Goal: Information Seeking & Learning: Find specific fact

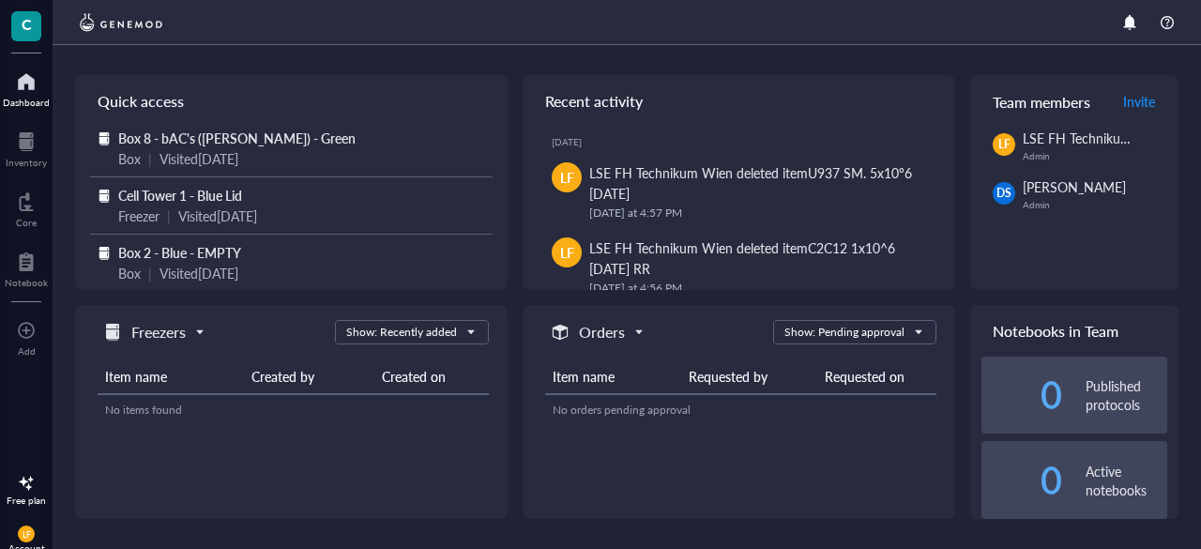
click at [32, 93] on div at bounding box center [26, 82] width 47 height 30
click at [26, 153] on div at bounding box center [26, 142] width 41 height 30
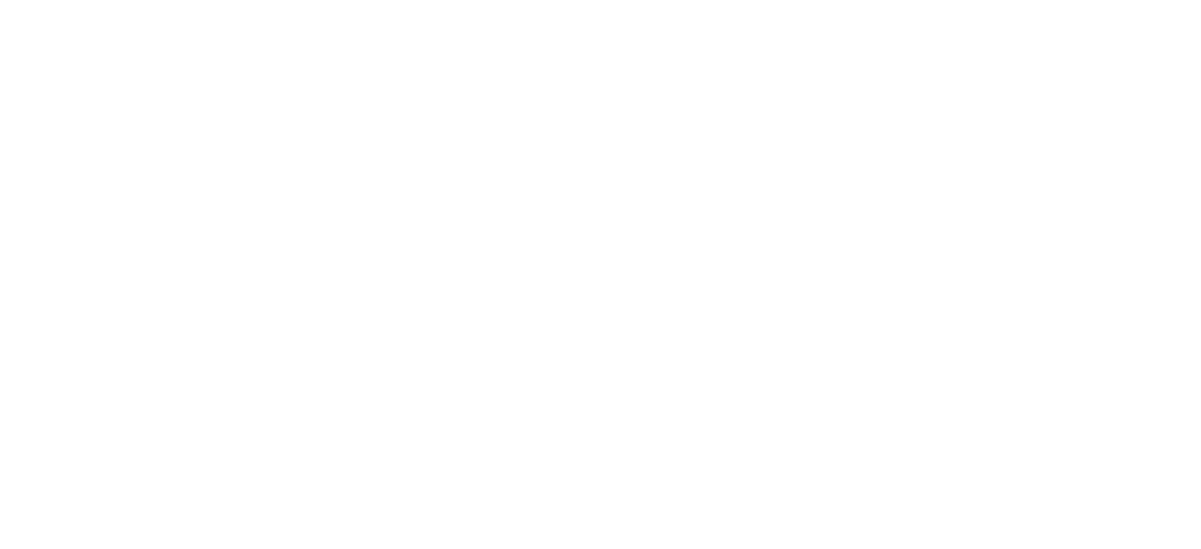
click at [434, 114] on div at bounding box center [600, 274] width 1201 height 549
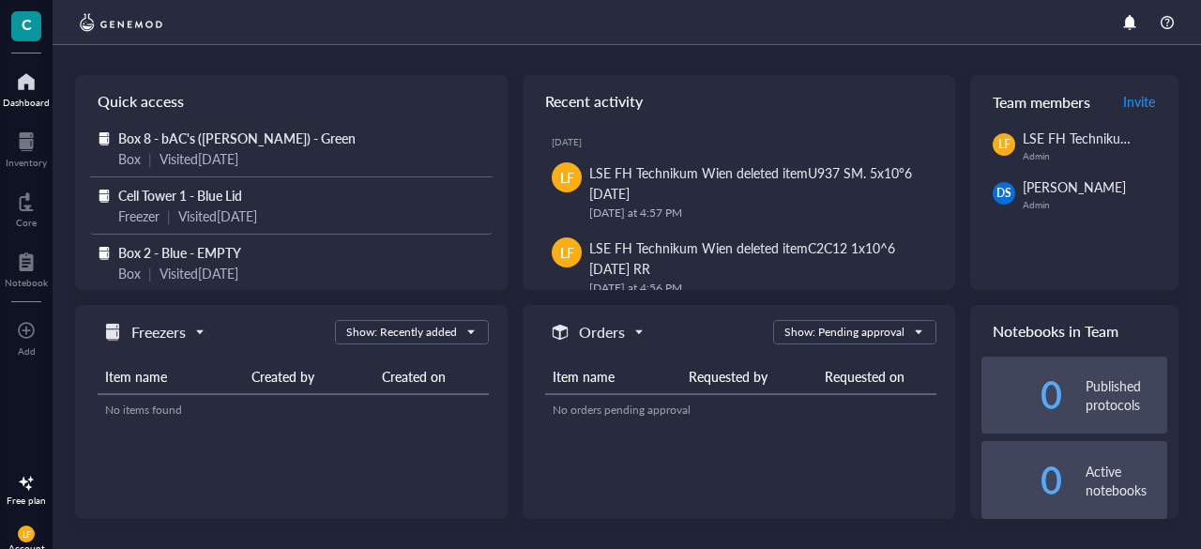
click at [184, 196] on span "Cell Tower 1 - Blue Lid" at bounding box center [180, 195] width 124 height 19
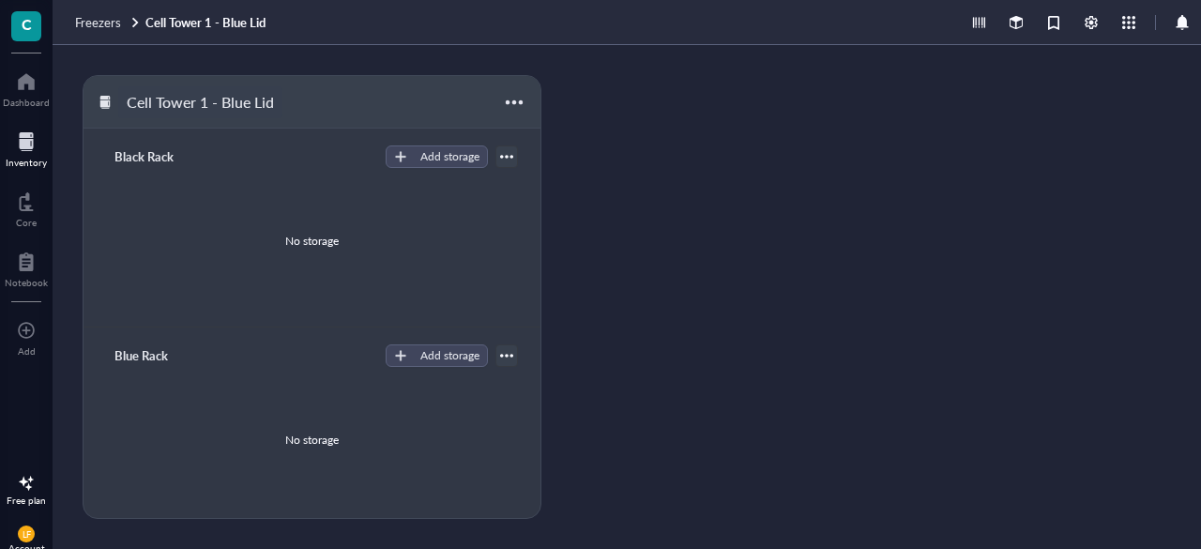
click at [165, 102] on div "Cell Tower 1 - Blue Lid" at bounding box center [200, 102] width 164 height 32
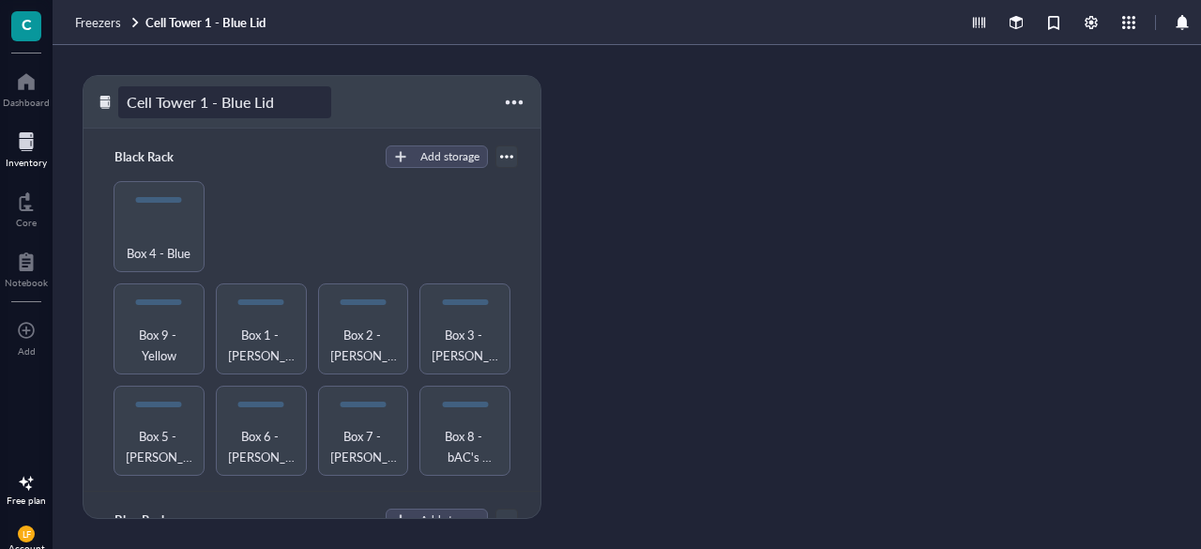
click at [13, 148] on div at bounding box center [26, 142] width 41 height 30
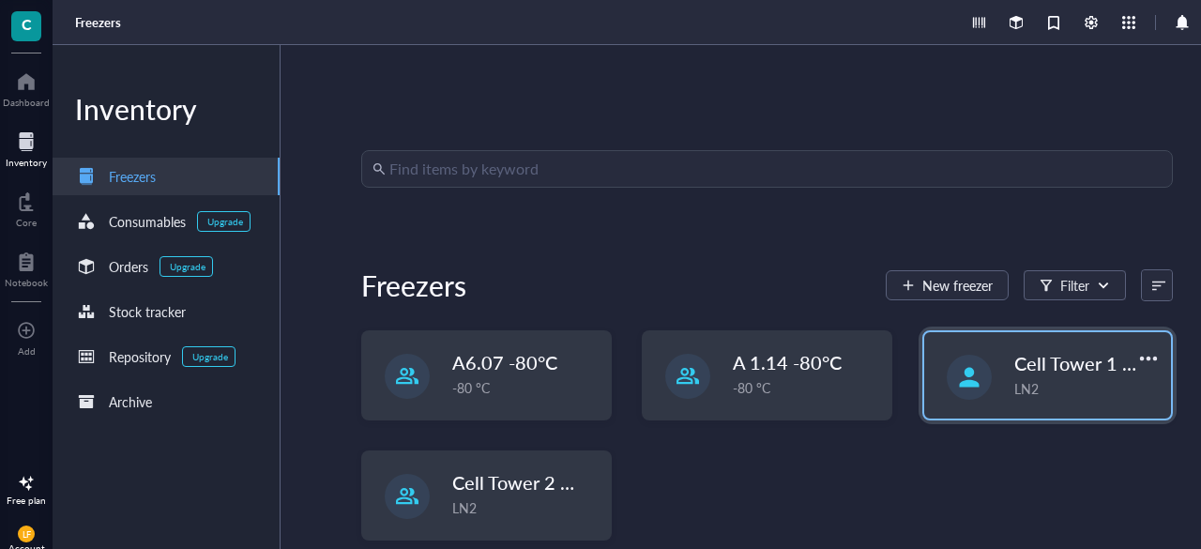
click at [1024, 355] on span "Cell Tower 1 - Blue Lid" at bounding box center [1107, 363] width 186 height 26
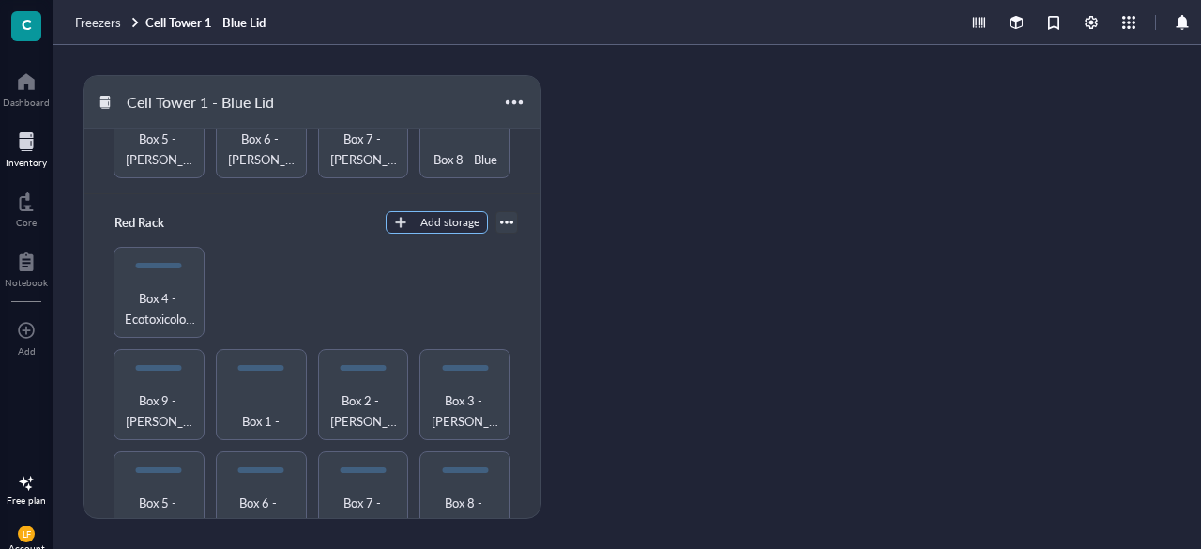
scroll to position [47, 0]
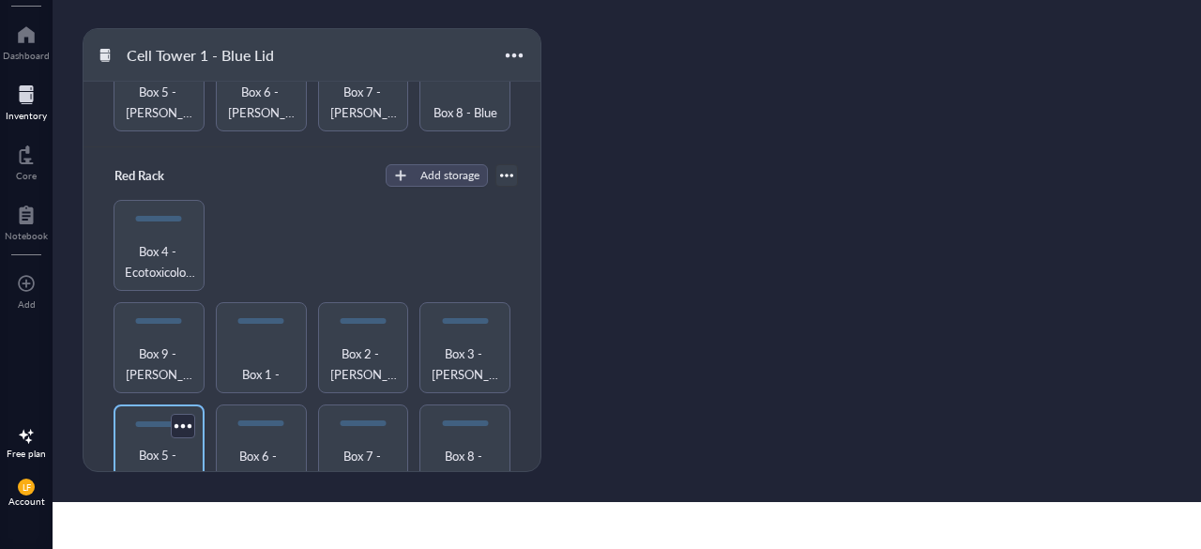
click at [144, 445] on span "Box 5 - HEK/MG63 - Blue" at bounding box center [159, 465] width 72 height 41
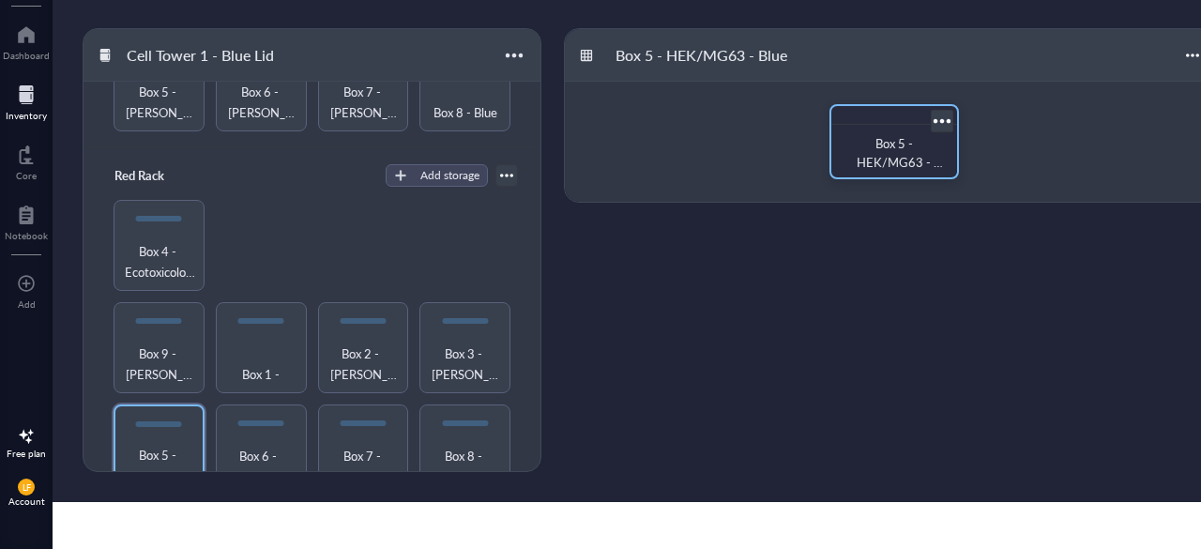
click at [876, 146] on span "Box 5 - HEK/MG63 - Blue" at bounding box center [900, 161] width 86 height 55
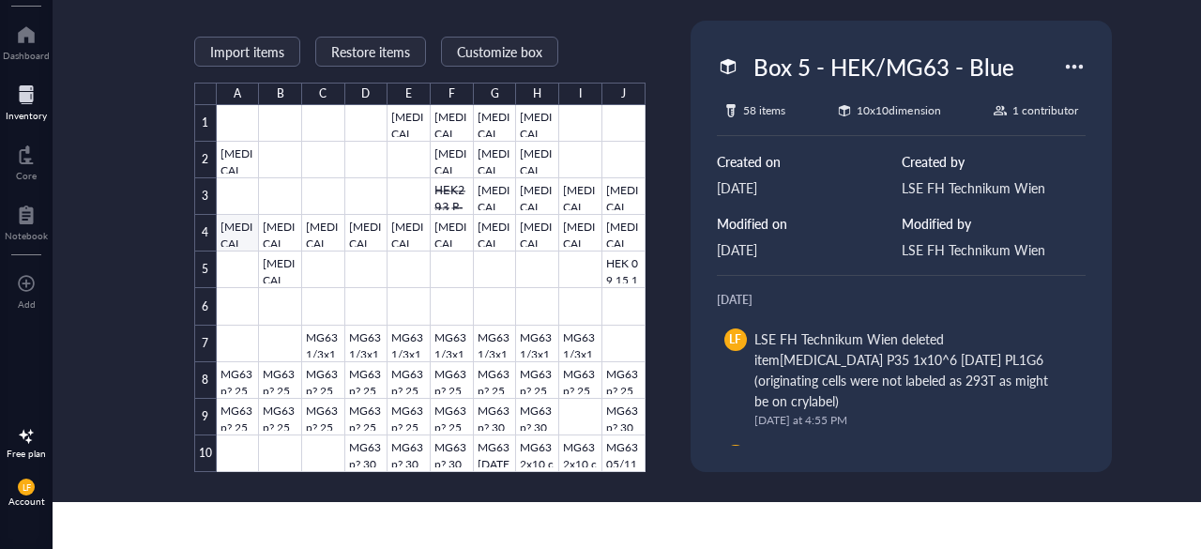
click at [227, 236] on div at bounding box center [431, 288] width 429 height 367
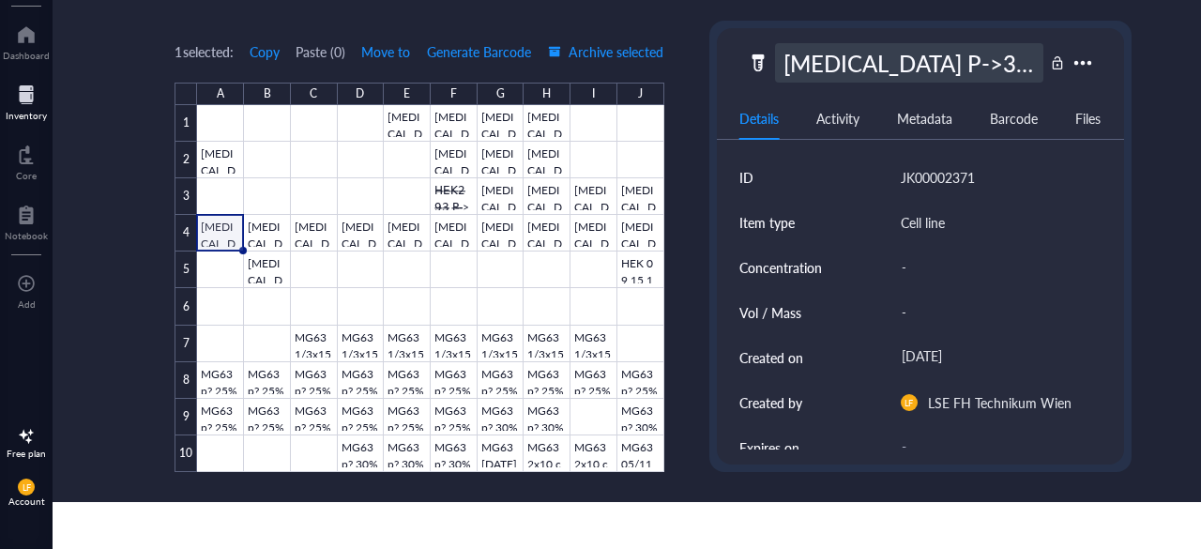
click at [904, 62] on div "[MEDICAL_DATA] P->32 33%of10cm [DATE] B.S." at bounding box center [909, 62] width 268 height 39
click at [253, 189] on div at bounding box center [430, 288] width 466 height 367
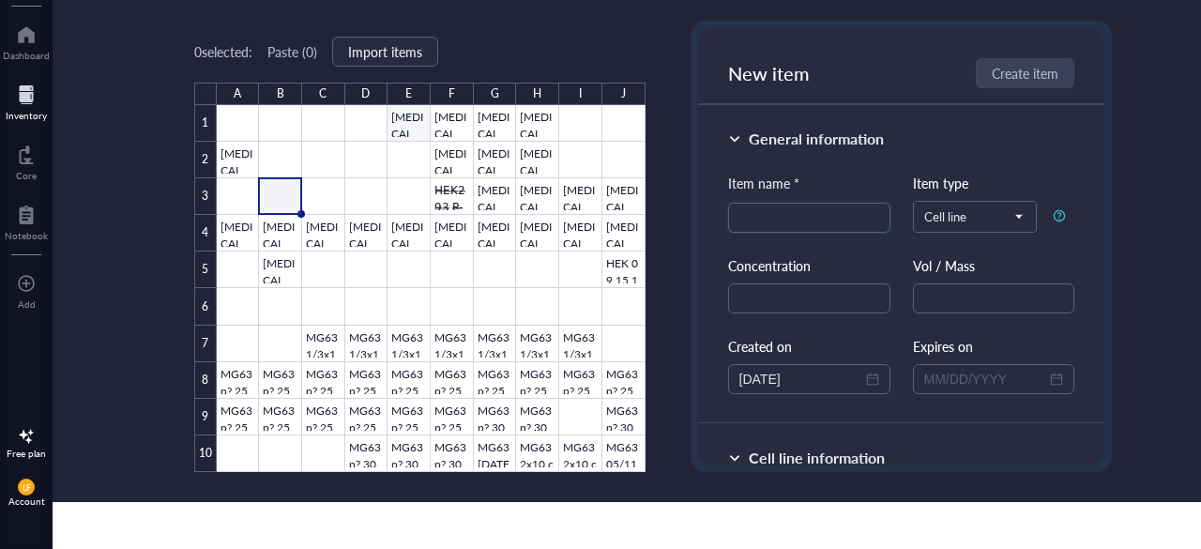
click at [415, 129] on div at bounding box center [431, 288] width 429 height 367
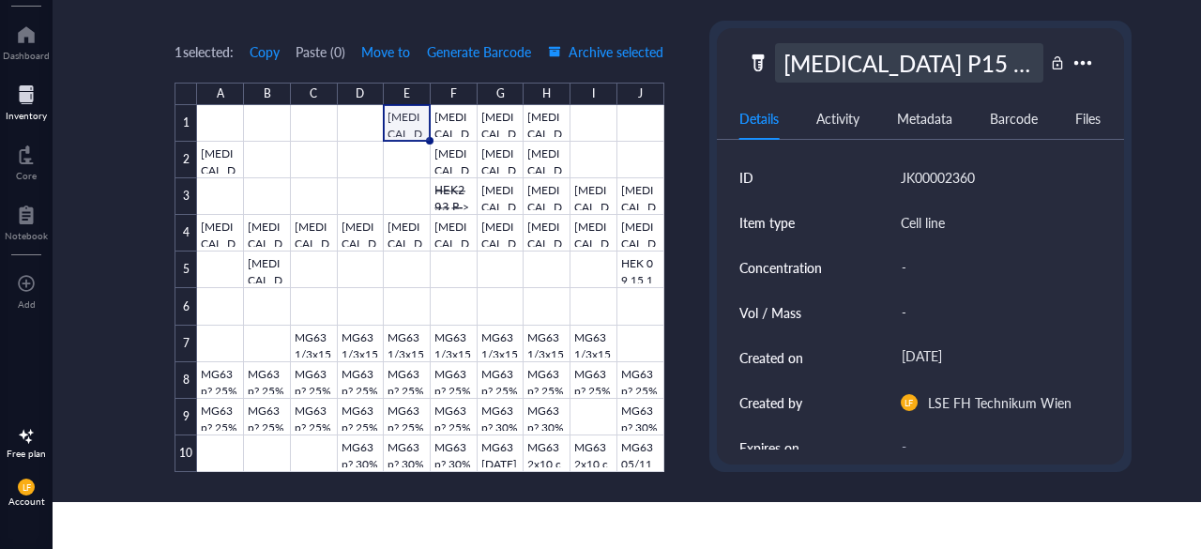
click at [861, 72] on div "[MEDICAL_DATA] P15 1x10^6 [DATE] PL1G5 (originating cells were not labeled as 2…" at bounding box center [909, 62] width 268 height 39
click at [123, 114] on div "1 selected: Copy Paste ( 0 ) Move to Generate Barcode Archive selected A B C D …" at bounding box center [653, 250] width 1201 height 504
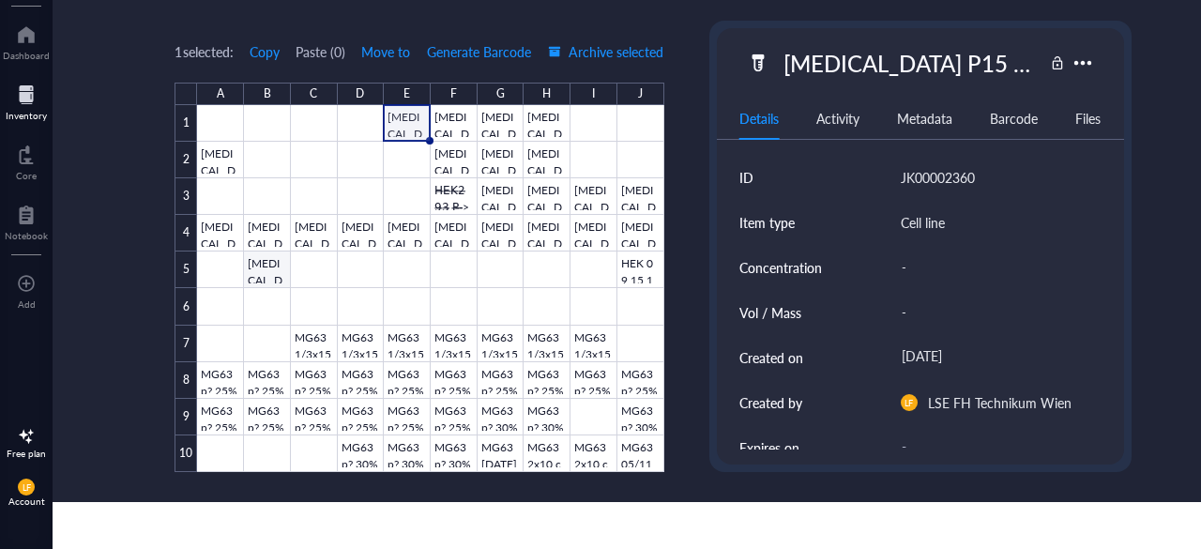
click at [276, 273] on div at bounding box center [430, 288] width 466 height 367
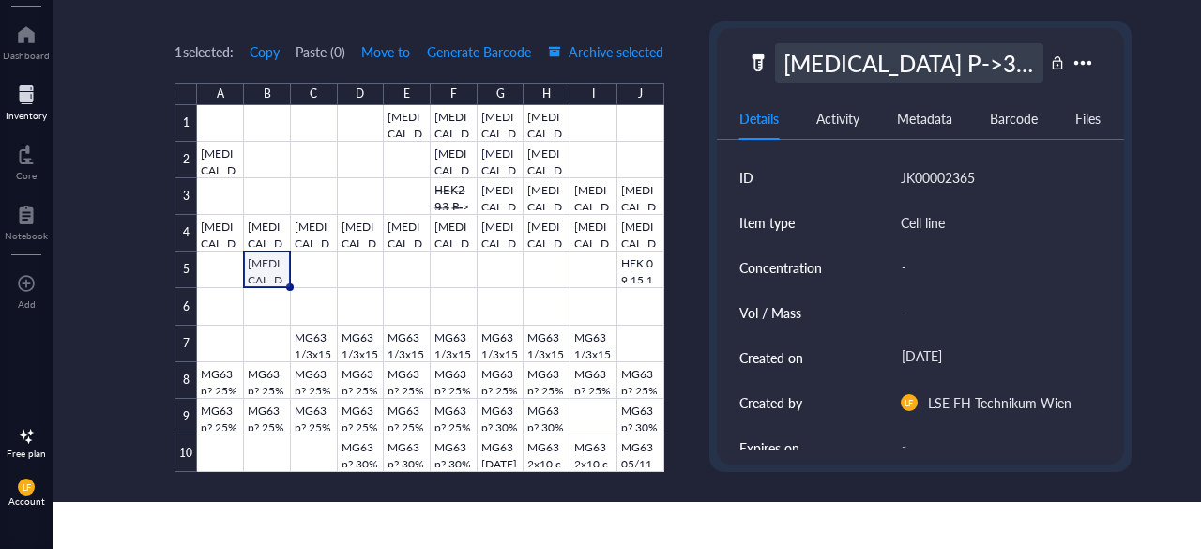
click at [932, 55] on div "HEK293 P->32 33%of10cm 22.04.2024 B.S." at bounding box center [909, 62] width 268 height 39
click at [649, 269] on div "1 selected: Copy Paste ( 0 ) Move to Generate Barcode Archive selected A B C D …" at bounding box center [653, 250] width 1201 height 504
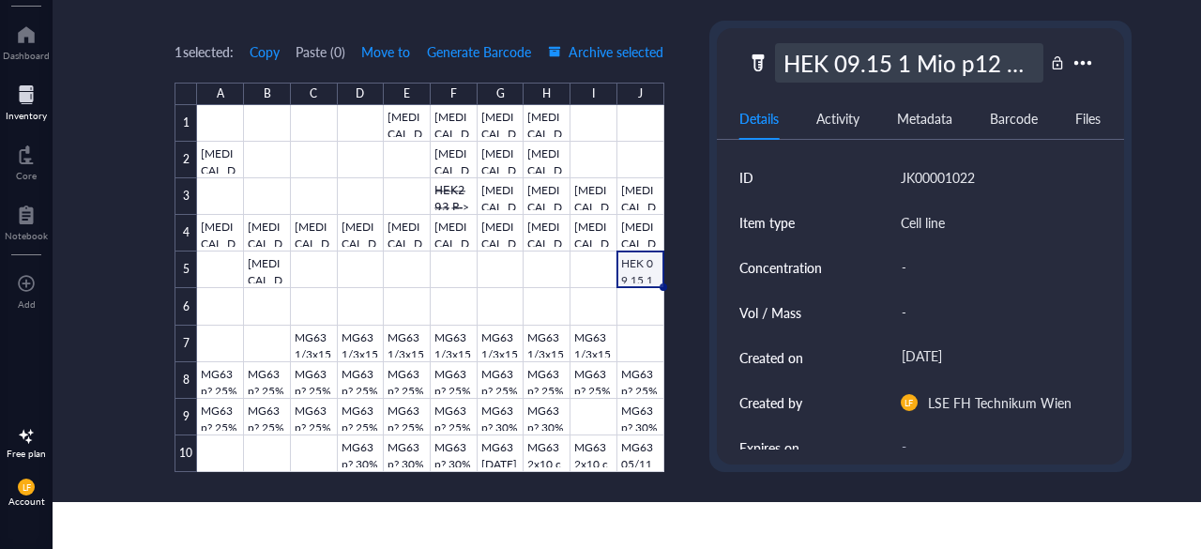
click at [949, 56] on div "HEK 09.15 1 Mio p12 CSM" at bounding box center [909, 62] width 268 height 39
click at [641, 234] on div at bounding box center [430, 288] width 466 height 367
click at [876, 57] on div "HEK293 P->32 33%of10cm 22.04.2024 B.S." at bounding box center [909, 62] width 268 height 39
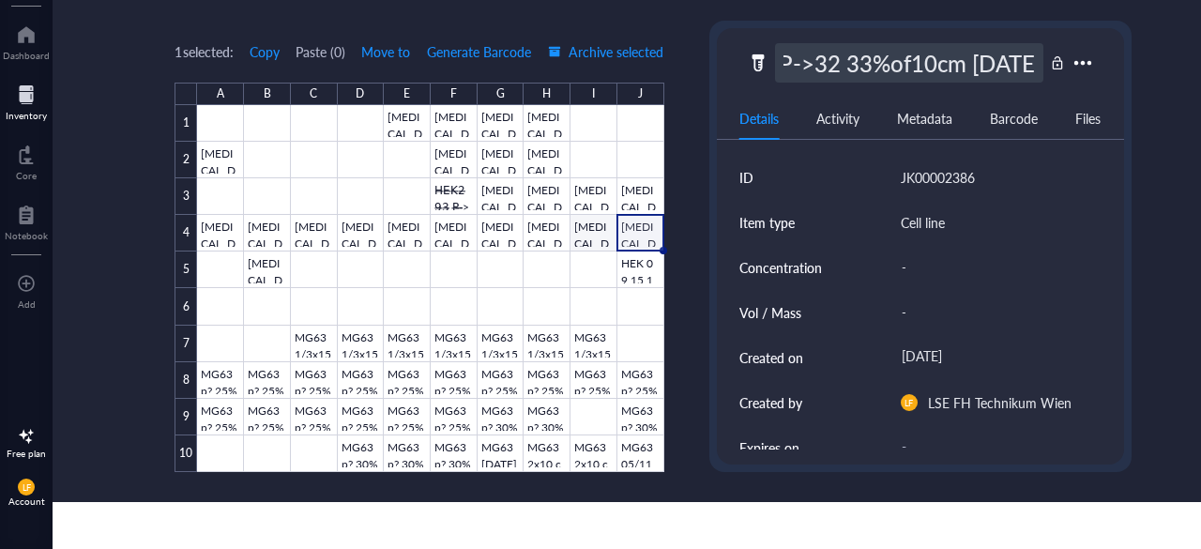
click at [586, 227] on div at bounding box center [430, 288] width 466 height 367
click at [843, 67] on div "HEK293 P->32 33%of10cm 22.04.2024 B.S." at bounding box center [909, 62] width 268 height 39
click at [542, 227] on div at bounding box center [430, 288] width 466 height 367
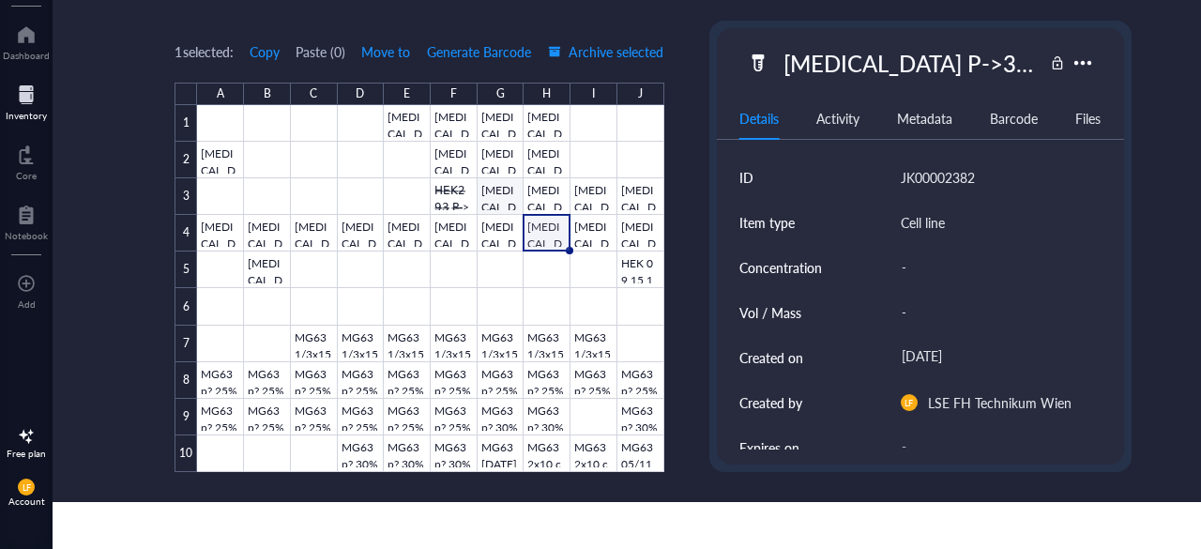
click at [506, 201] on div at bounding box center [430, 288] width 466 height 367
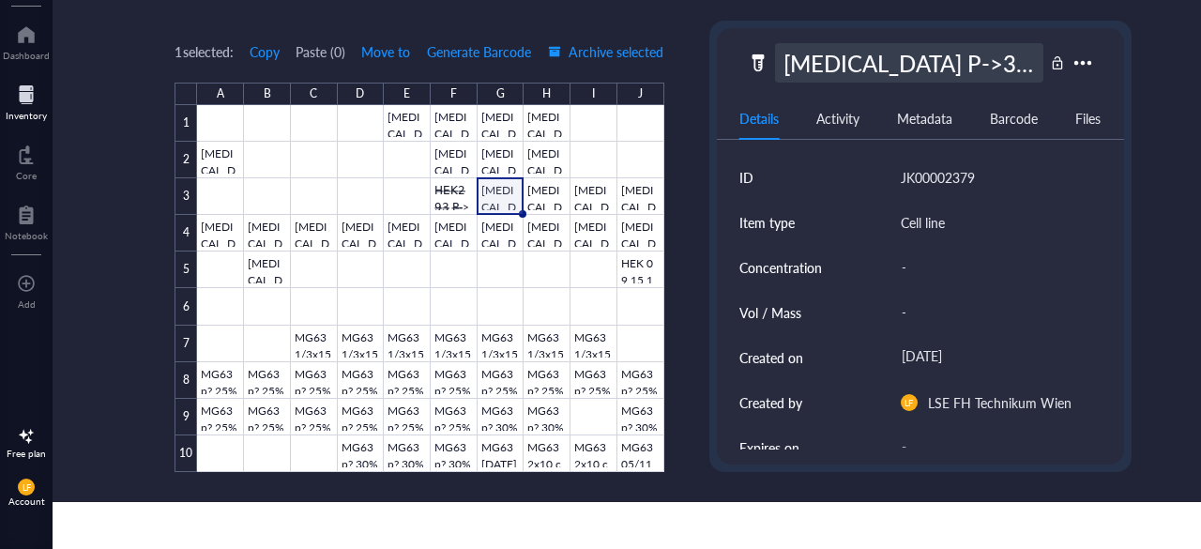
click at [861, 57] on div "HEK293 P->32 33%of10cm 22.04.2024 B.S." at bounding box center [909, 62] width 268 height 39
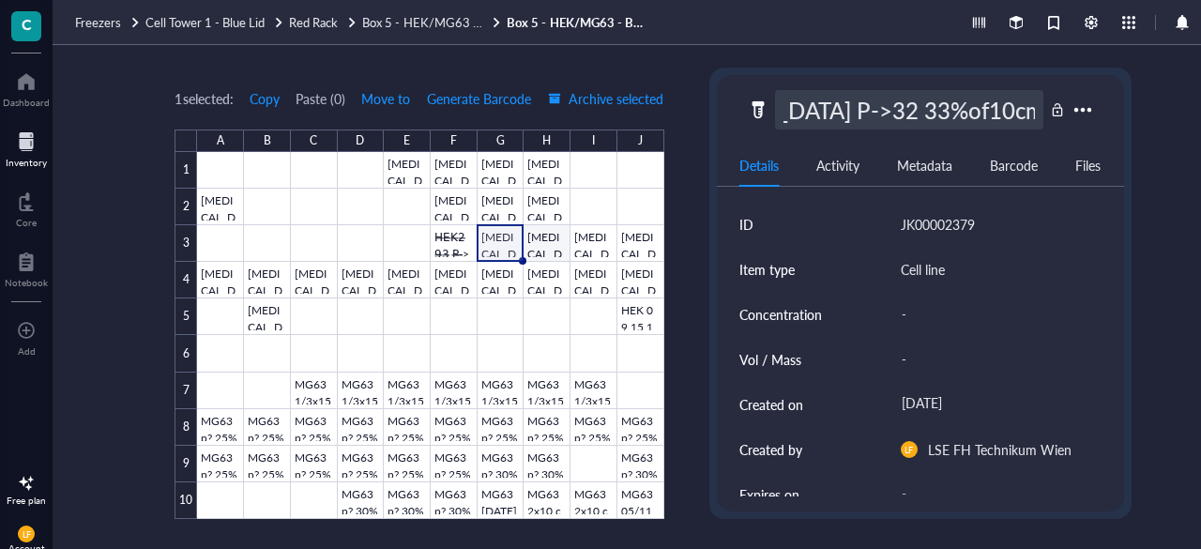
scroll to position [0, 83]
click at [574, 20] on link "Box 5 - HEK/MG63 - Blue" at bounding box center [577, 22] width 141 height 17
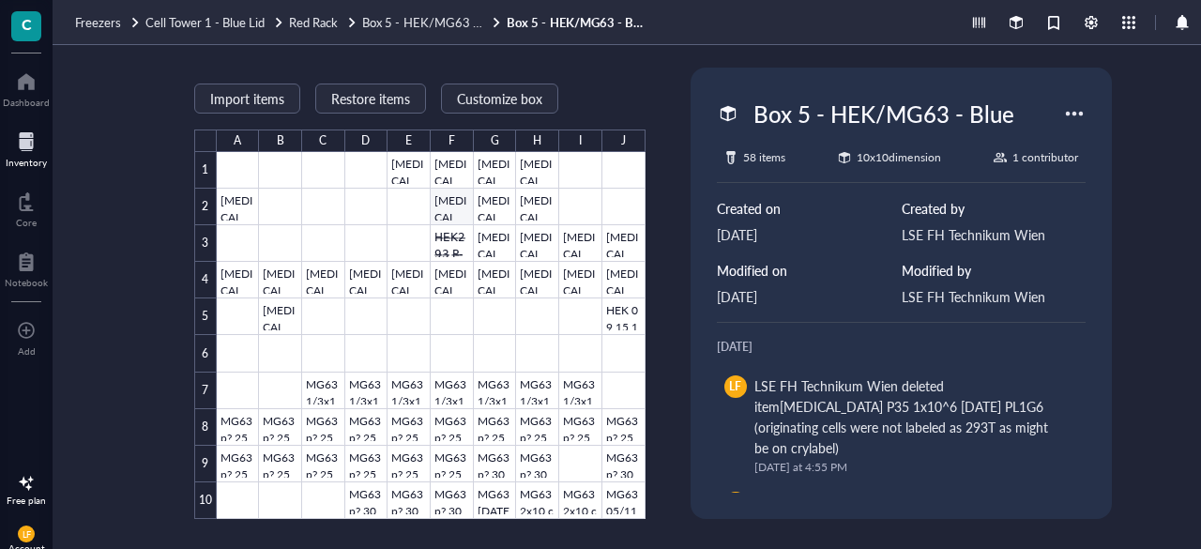
click at [445, 211] on div at bounding box center [431, 335] width 429 height 367
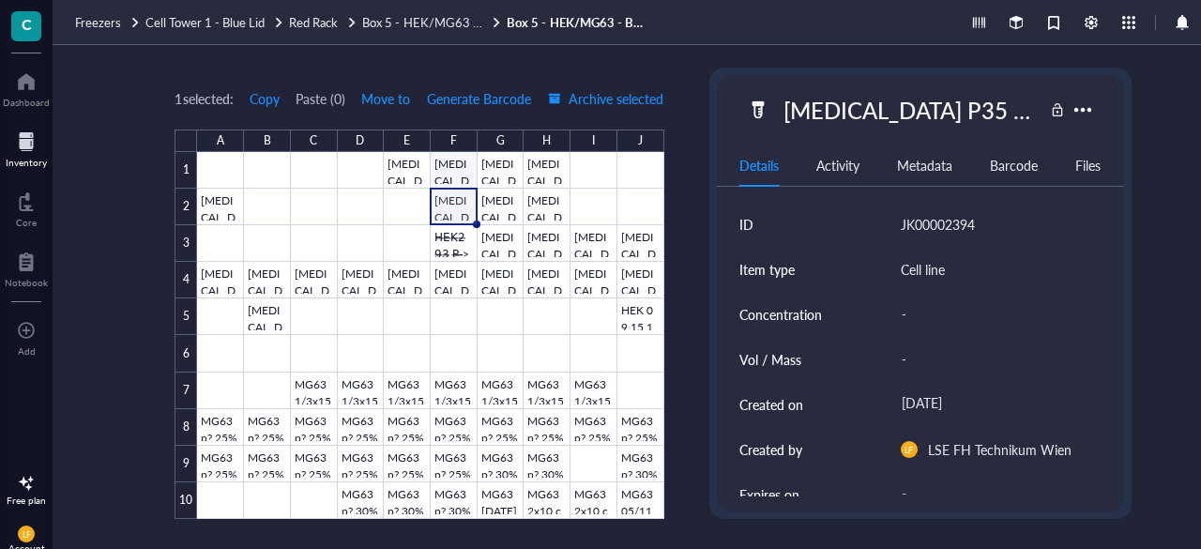
click at [461, 160] on div at bounding box center [430, 335] width 466 height 367
click at [449, 206] on div at bounding box center [430, 335] width 466 height 367
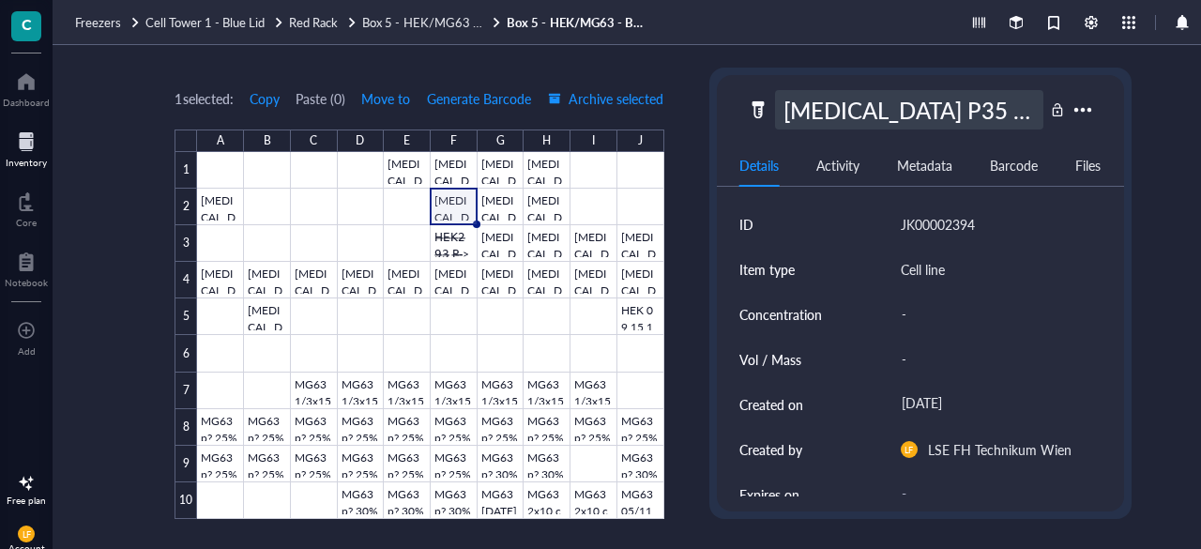
click at [917, 99] on div "[MEDICAL_DATA] P35 1x10^6 [DATE] PL1G6 (originating cells were not labeled as 2…" at bounding box center [909, 109] width 268 height 39
click at [403, 168] on div at bounding box center [430, 335] width 466 height 367
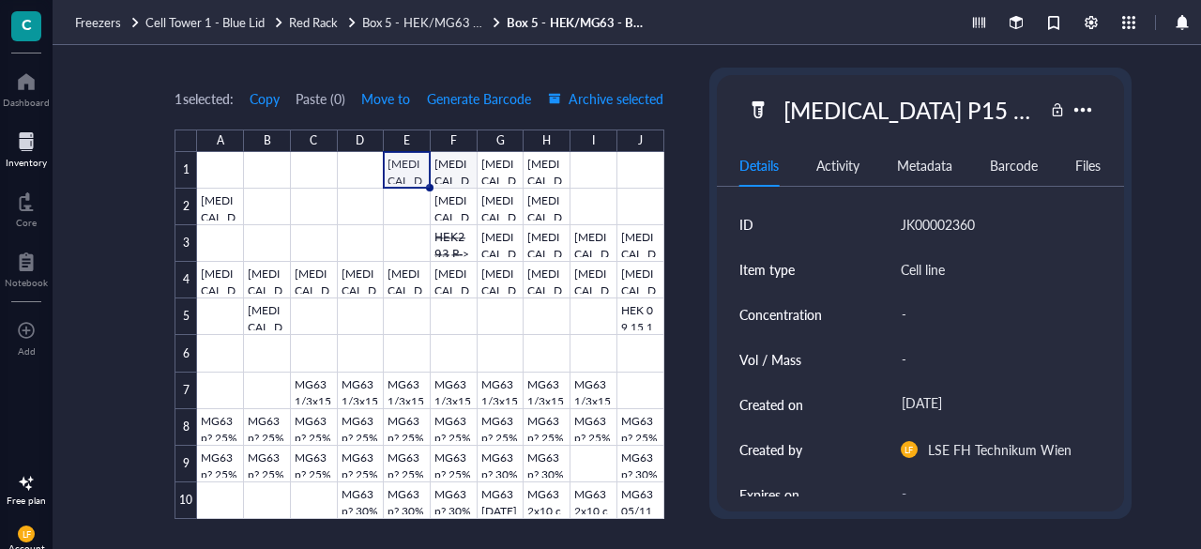
click at [457, 167] on div at bounding box center [430, 335] width 466 height 367
click at [491, 168] on div at bounding box center [430, 335] width 466 height 367
click at [541, 168] on div at bounding box center [430, 335] width 466 height 367
click at [499, 251] on div at bounding box center [430, 335] width 466 height 367
click at [490, 164] on div at bounding box center [430, 335] width 466 height 367
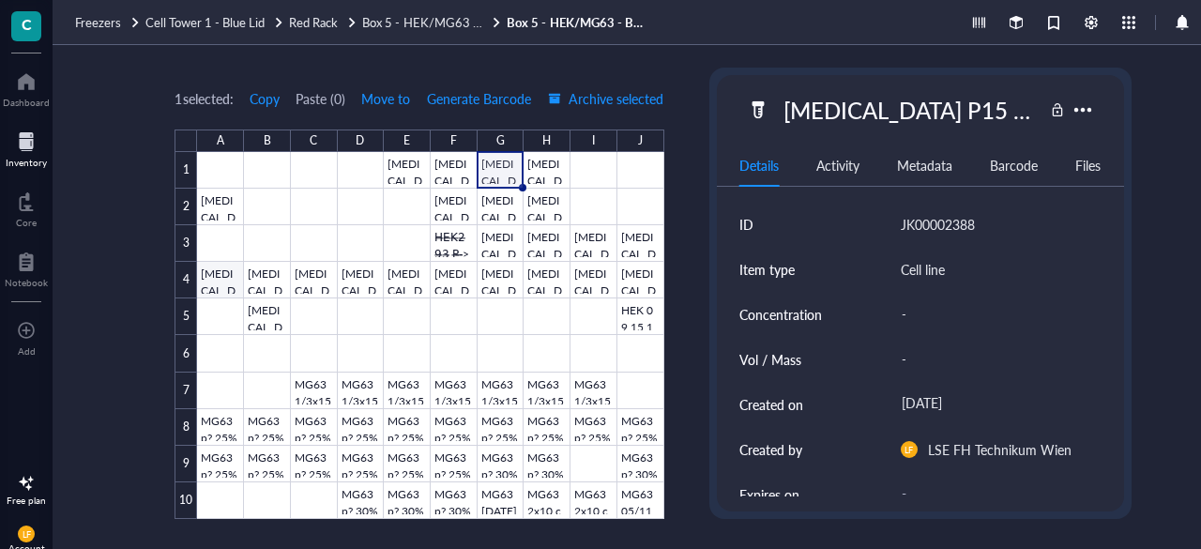
click at [225, 288] on div at bounding box center [430, 335] width 466 height 367
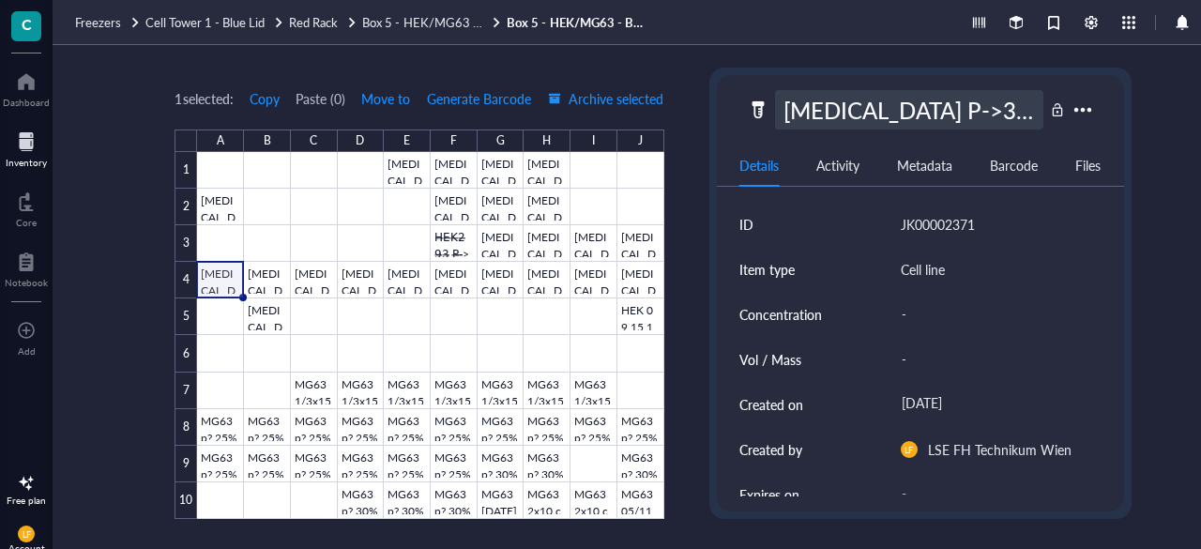
click at [883, 106] on div "HEK293 P->32 33%of10cm 22.04.2024 B.S." at bounding box center [909, 109] width 268 height 39
click at [492, 203] on div at bounding box center [430, 335] width 466 height 367
click at [904, 108] on div "[MEDICAL_DATA] P35 1x10^6 [DATE] PL1G6 (originating cells were not labeled as 2…" at bounding box center [909, 109] width 268 height 39
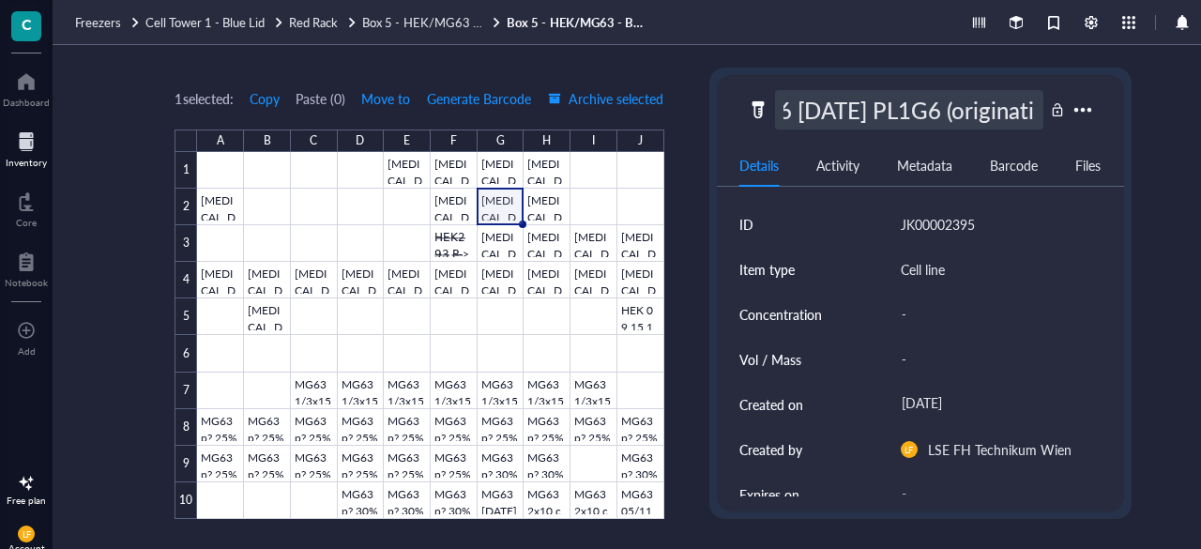
scroll to position [0, 298]
drag, startPoint x: 1033, startPoint y: 109, endPoint x: 873, endPoint y: 106, distance: 160.5
click at [873, 106] on input "[MEDICAL_DATA] P35 1x10^6 [DATE] PL1G6 (originating cells were not labeled as 2…" at bounding box center [909, 110] width 267 height 38
click at [400, 167] on div at bounding box center [430, 335] width 466 height 367
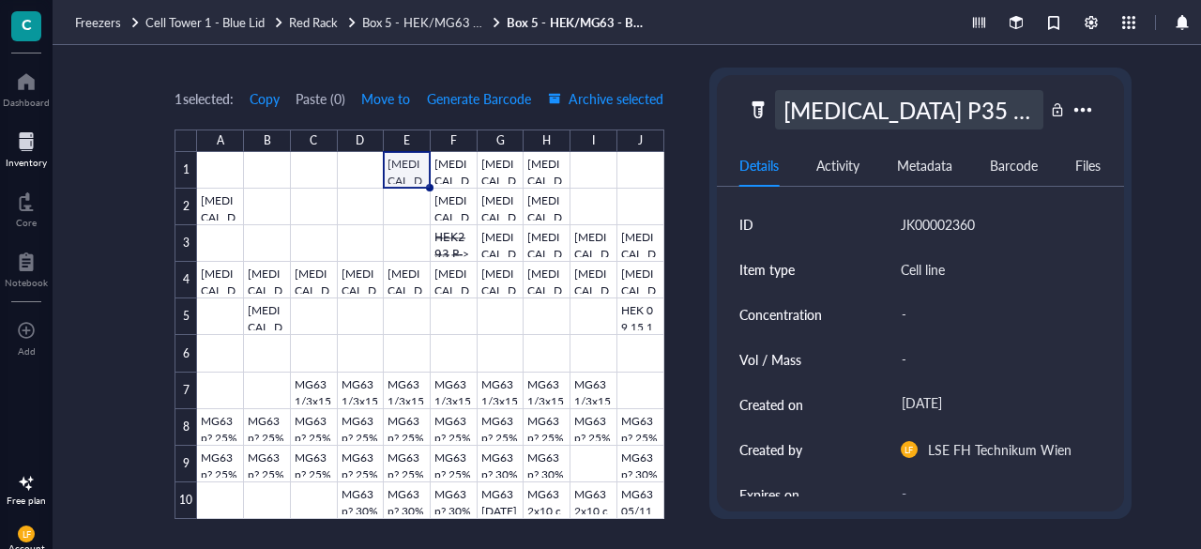
click at [846, 111] on div "[MEDICAL_DATA] P35 1x10^6 [DATE] PL1G6 (originating cells were not labeled as 2…" at bounding box center [909, 109] width 268 height 39
drag, startPoint x: 1025, startPoint y: 110, endPoint x: 982, endPoint y: 117, distance: 43.8
click at [982, 117] on input "[MEDICAL_DATA] P35 1x10^6 [DATE] PL1G6 (originating cells were not labeled as 2…" at bounding box center [909, 110] width 267 height 38
click at [452, 169] on div at bounding box center [430, 335] width 466 height 367
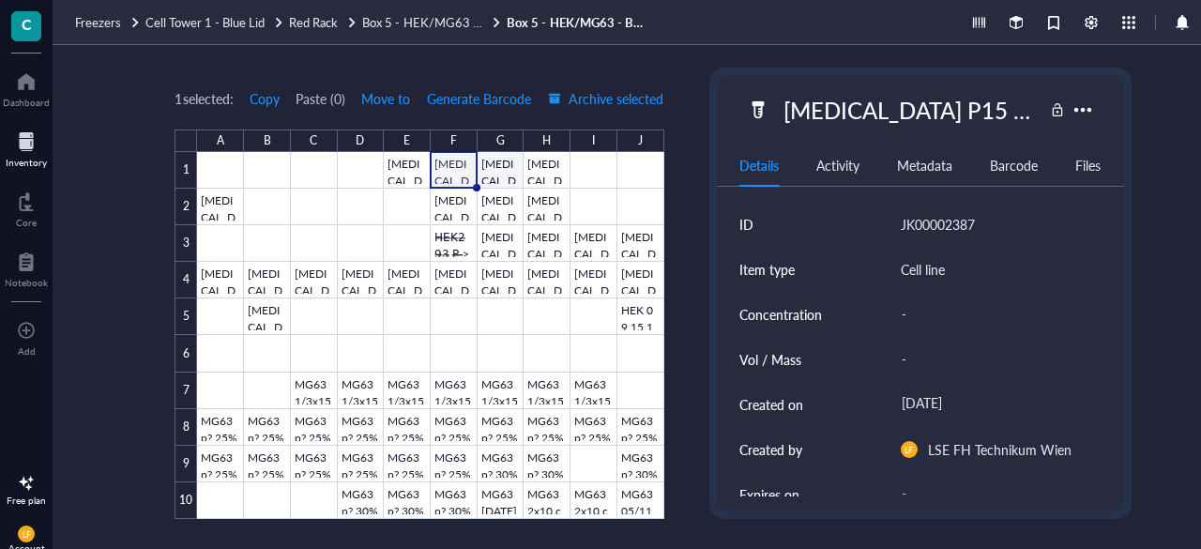
click at [504, 166] on div at bounding box center [430, 335] width 466 height 367
click at [409, 167] on div at bounding box center [430, 335] width 466 height 367
click at [453, 162] on div at bounding box center [430, 335] width 466 height 367
click at [505, 166] on div at bounding box center [430, 335] width 466 height 367
click at [545, 174] on div at bounding box center [430, 335] width 466 height 367
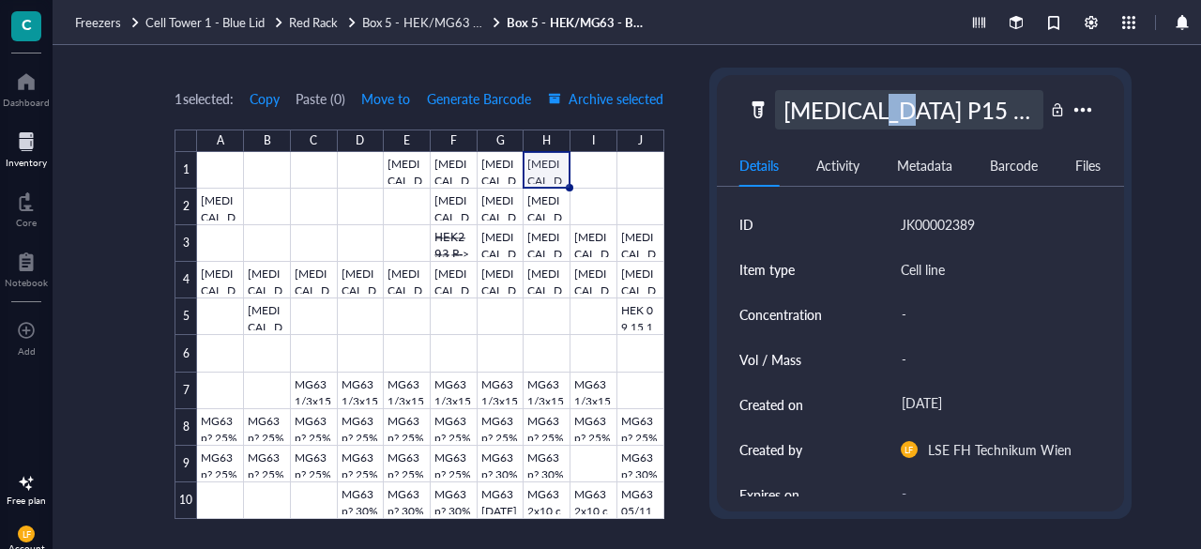
click at [888, 113] on div "HEK293 P15 1x10^6 12.10.2023 PL1G5 (originating cells were not labeled as 293T …" at bounding box center [909, 109] width 268 height 39
